Goal: Communication & Community: Ask a question

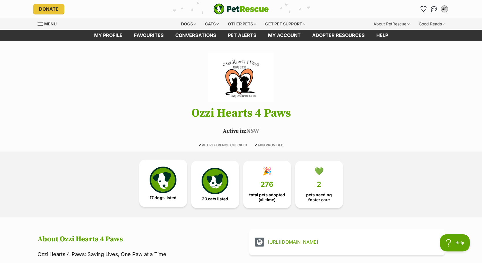
click at [161, 177] on img at bounding box center [163, 180] width 27 height 27
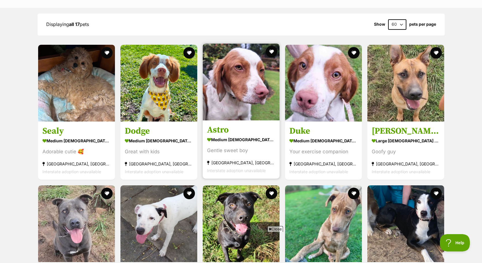
scroll to position [638, 0]
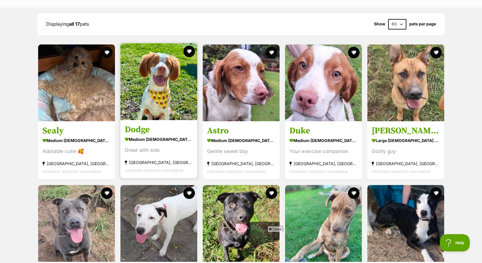
click at [161, 86] on img at bounding box center [158, 81] width 77 height 77
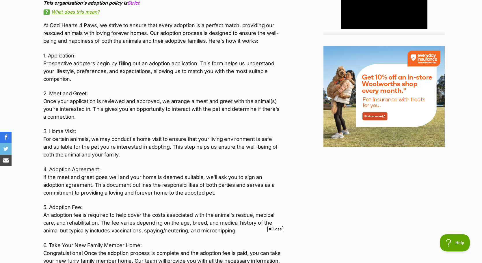
scroll to position [655, 0]
click at [276, 229] on span "Close" at bounding box center [276, 229] width 16 height 6
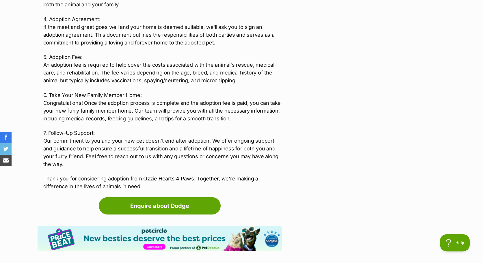
scroll to position [806, 0]
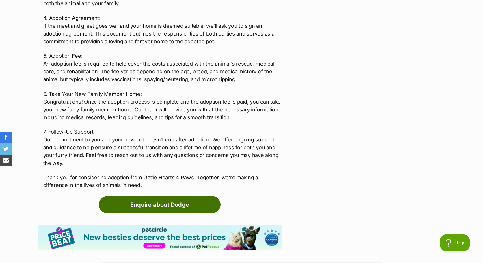
click at [174, 207] on link "Enquire about Dodge" at bounding box center [160, 204] width 122 height 17
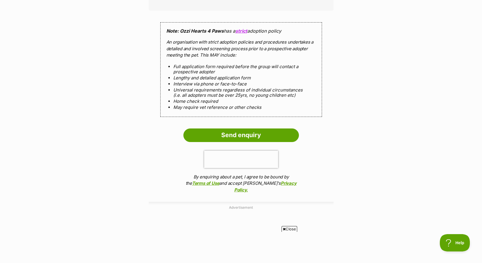
scroll to position [513, 0]
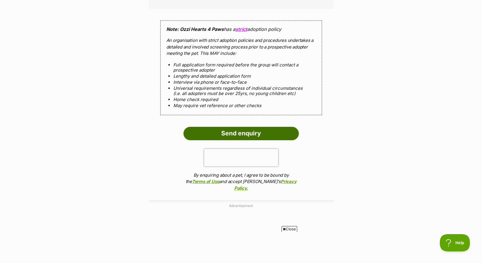
click at [236, 127] on input "Send enquiry" at bounding box center [241, 133] width 116 height 13
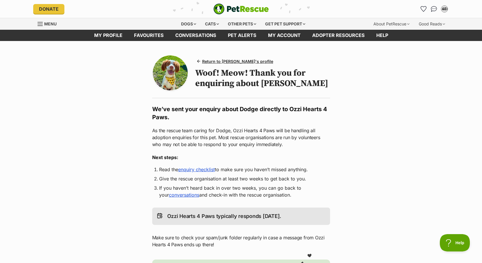
click at [172, 80] on img at bounding box center [170, 72] width 35 height 35
click at [180, 20] on div "Dogs" at bounding box center [188, 24] width 23 height 12
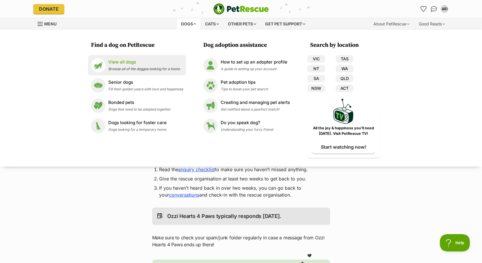
click at [113, 63] on p "View all dogs" at bounding box center [144, 62] width 72 height 7
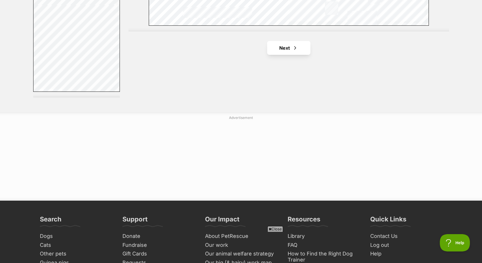
scroll to position [1019, 0]
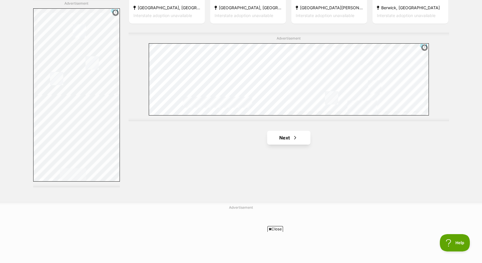
click at [292, 137] on link "Next" at bounding box center [288, 138] width 43 height 14
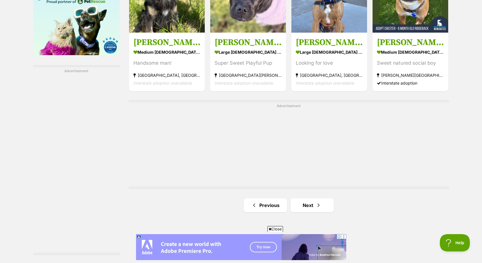
scroll to position [961, 0]
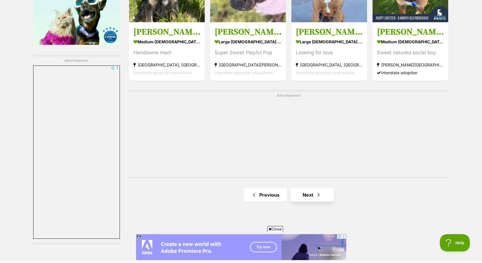
click at [313, 195] on link "Next" at bounding box center [312, 195] width 43 height 14
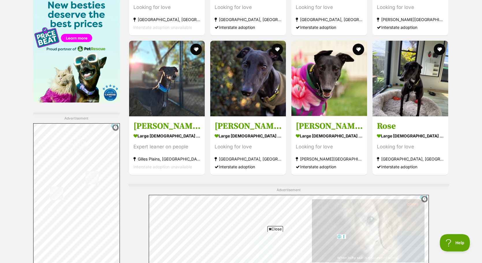
scroll to position [992, 0]
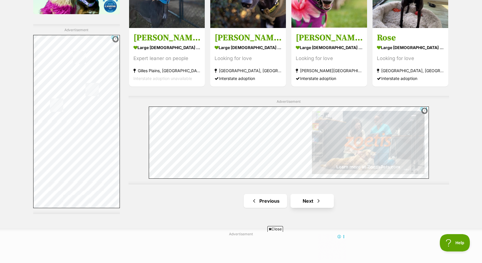
click at [311, 201] on link "Next" at bounding box center [312, 201] width 43 height 14
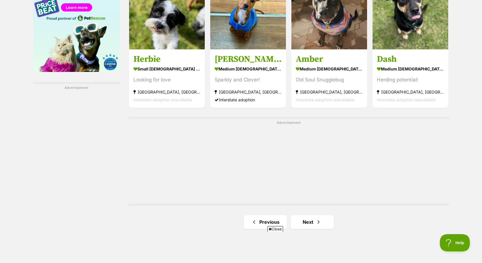
scroll to position [937, 0]
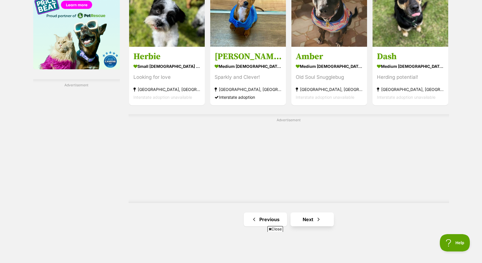
click at [310, 220] on link "Next" at bounding box center [312, 220] width 43 height 14
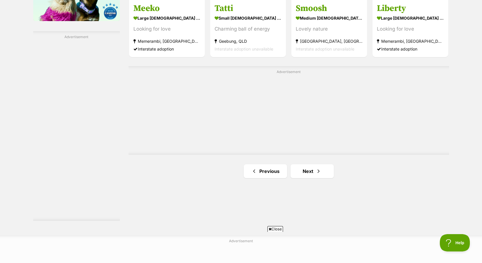
scroll to position [986, 0]
click at [314, 170] on link "Next" at bounding box center [312, 171] width 43 height 14
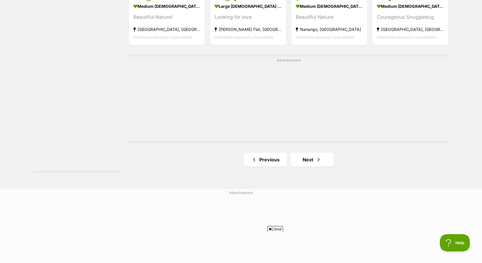
scroll to position [1038, 0]
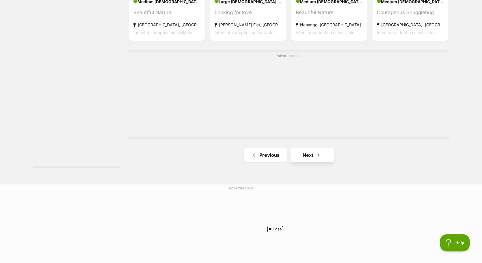
click at [311, 152] on link "Next" at bounding box center [312, 155] width 43 height 14
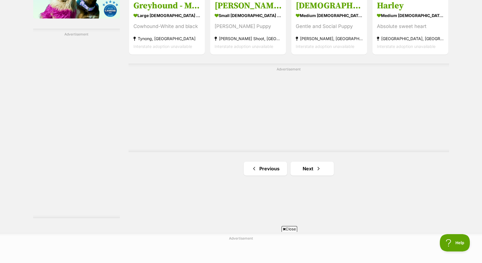
scroll to position [988, 0]
click at [311, 167] on link "Next" at bounding box center [312, 168] width 43 height 14
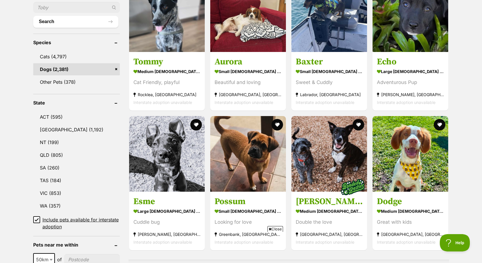
scroll to position [217, 0]
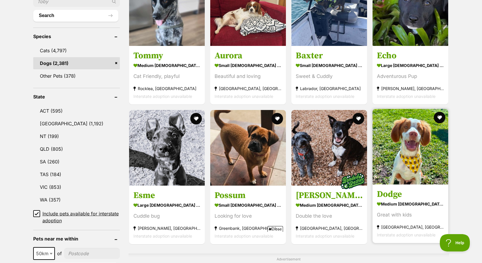
click at [415, 165] on img at bounding box center [411, 147] width 76 height 76
